Goal: Navigation & Orientation: Find specific page/section

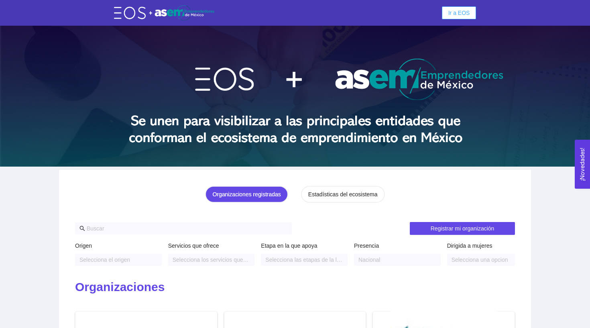
click at [453, 13] on span "Ir a EOS" at bounding box center [459, 12] width 22 height 9
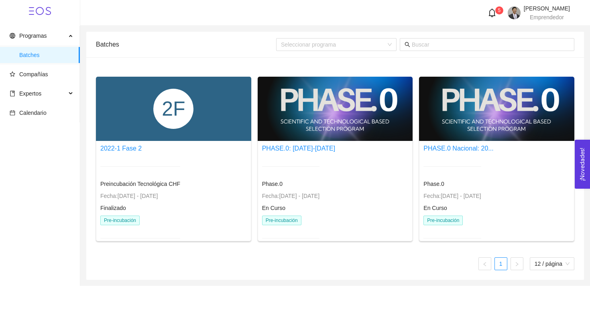
click at [35, 65] on ul "Programas Batches Compañías Expertos Calendario" at bounding box center [40, 74] width 80 height 96
click at [32, 71] on span "Compañías" at bounding box center [33, 74] width 29 height 6
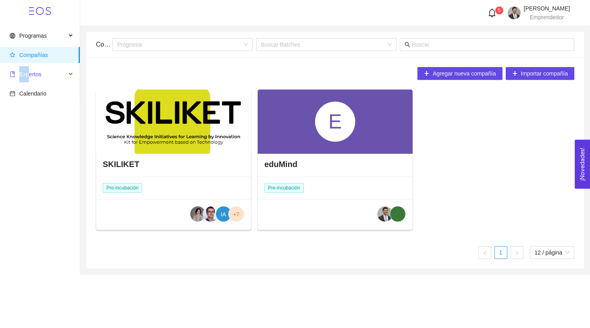
click at [30, 67] on span "Expertos" at bounding box center [38, 74] width 57 height 16
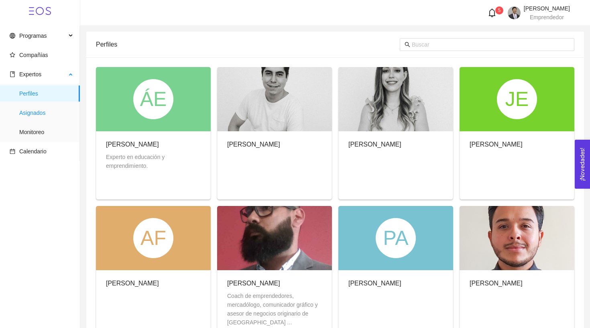
click at [58, 111] on span "Asignados" at bounding box center [46, 113] width 54 height 16
